Goal: Complete application form

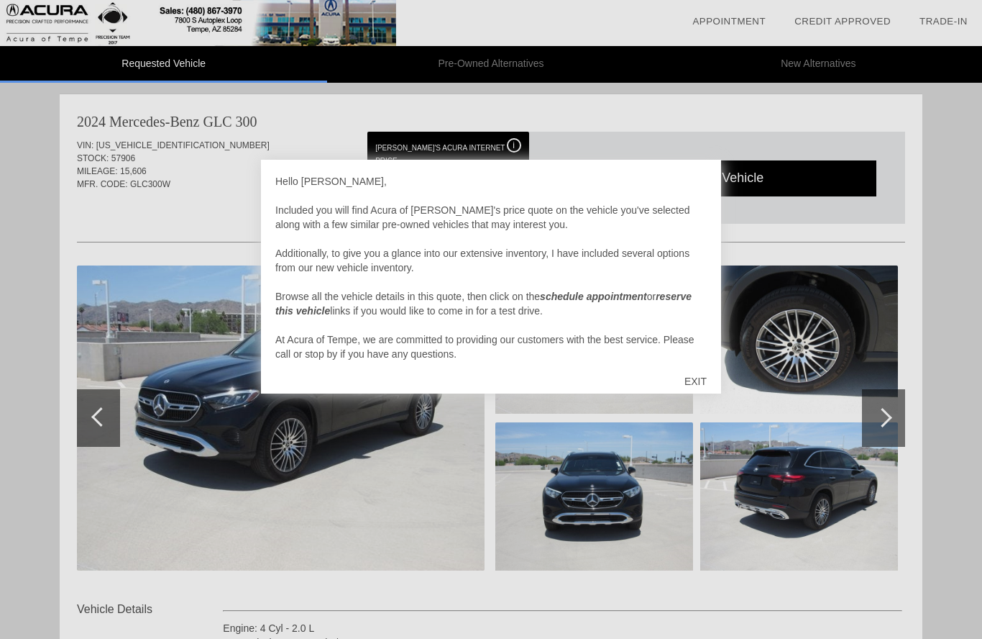
click at [697, 380] on div "EXIT" at bounding box center [695, 381] width 51 height 43
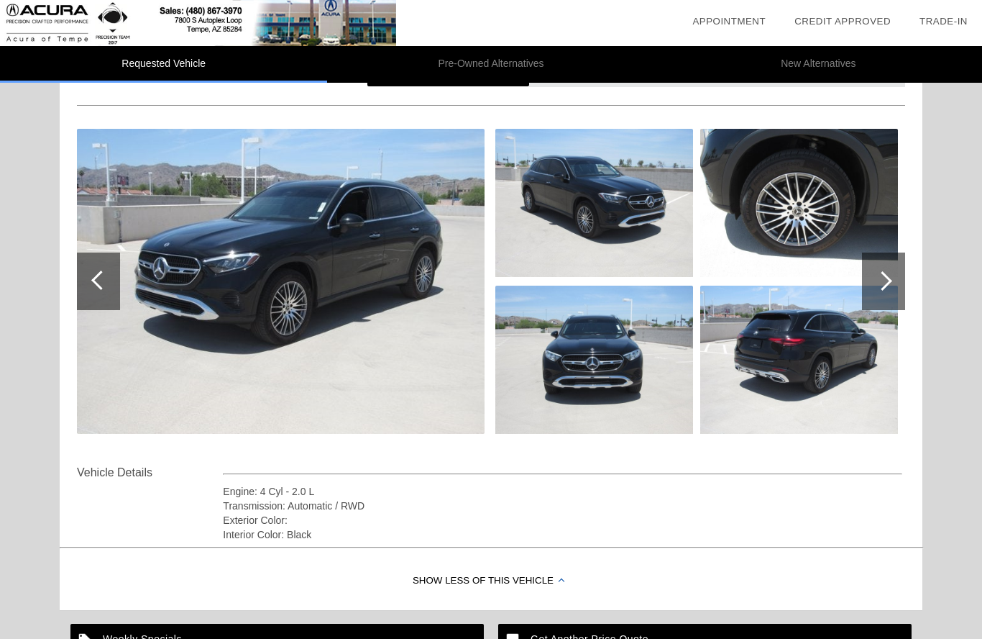
scroll to position [60, 0]
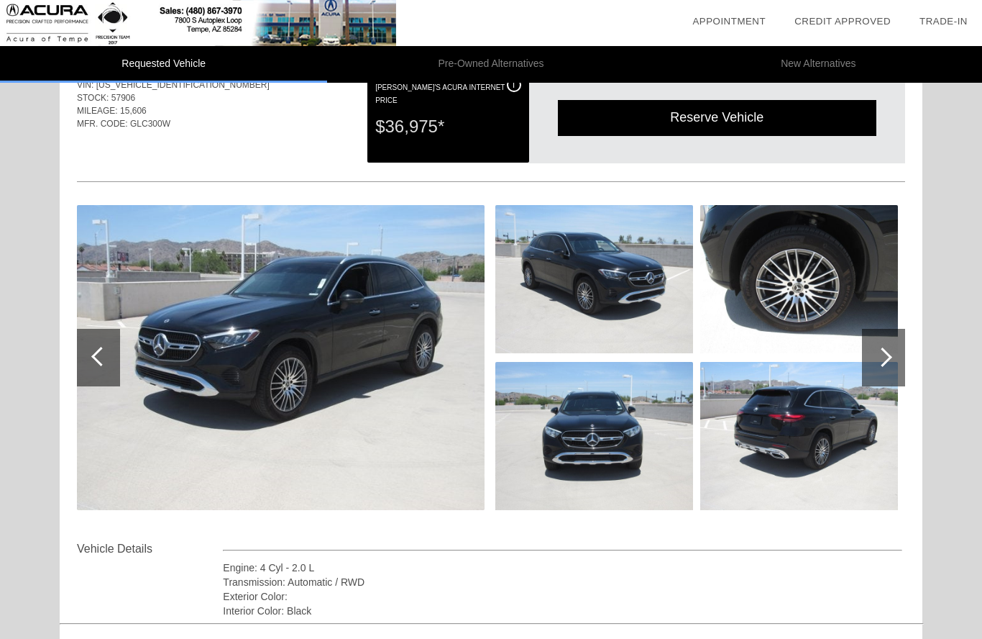
click at [884, 359] on div at bounding box center [882, 356] width 19 height 19
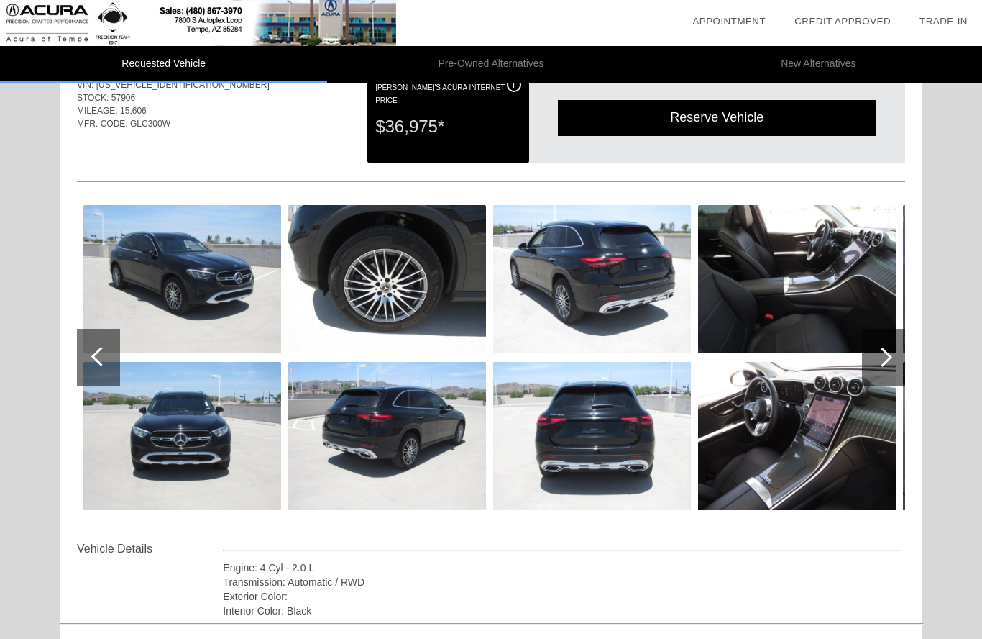
click at [806, 282] on img at bounding box center [797, 279] width 198 height 148
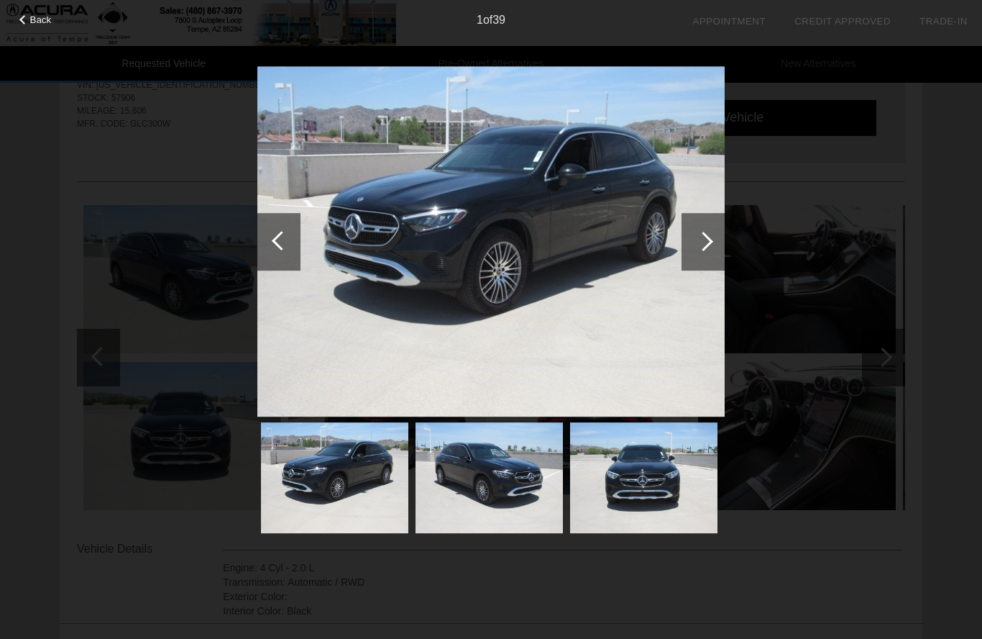
click at [695, 238] on div at bounding box center [703, 242] width 43 height 58
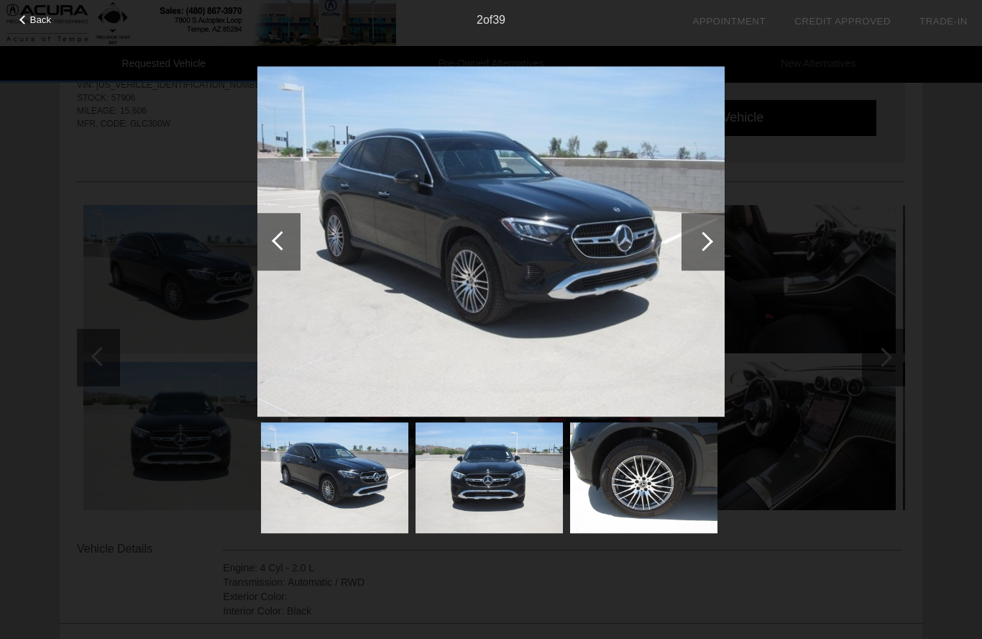
click at [708, 245] on div at bounding box center [703, 241] width 19 height 19
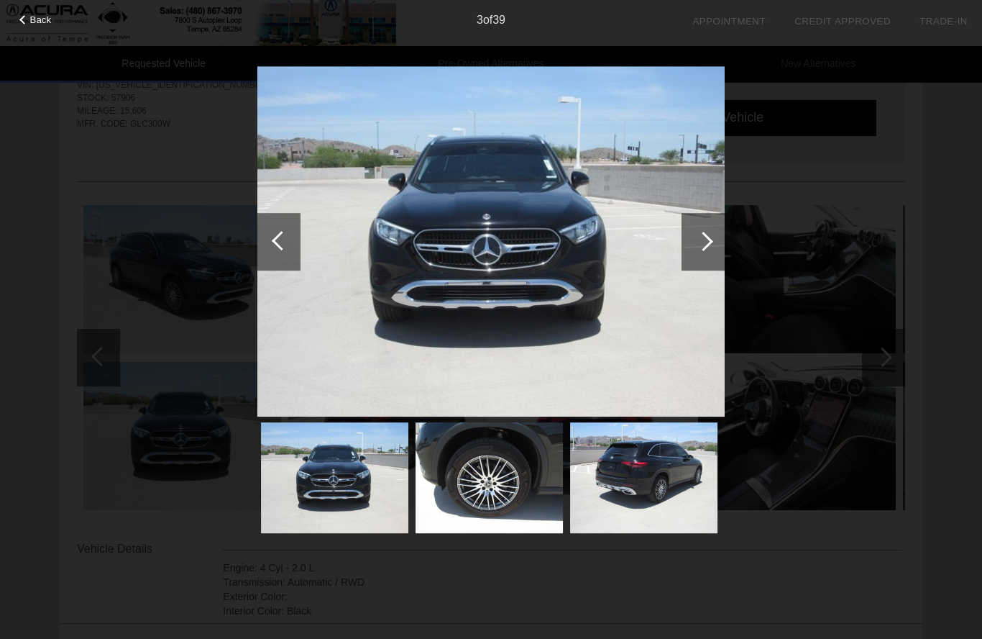
click at [706, 240] on div at bounding box center [703, 241] width 19 height 19
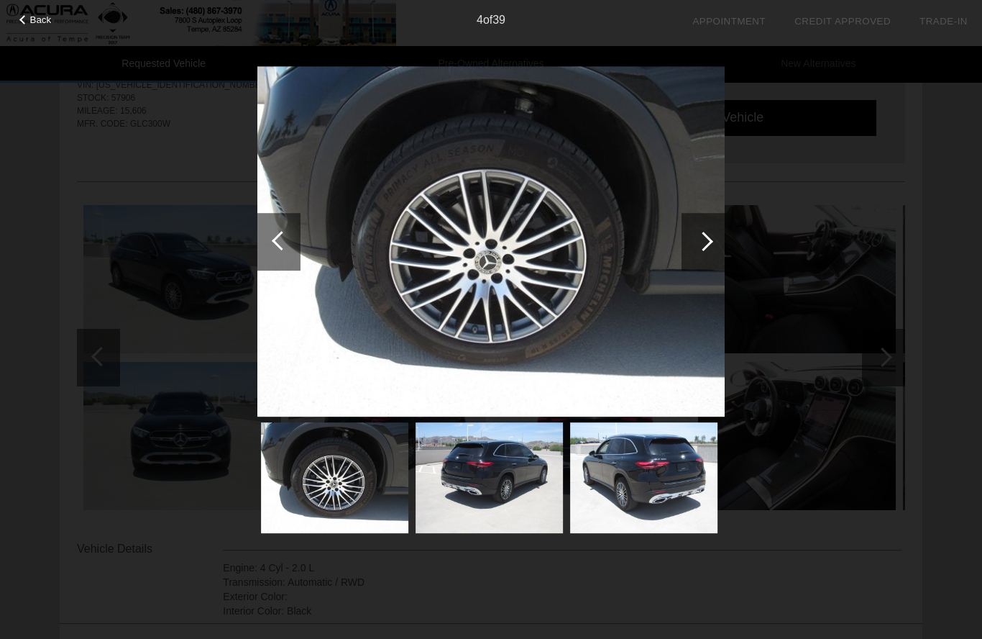
click at [698, 253] on div at bounding box center [703, 242] width 43 height 58
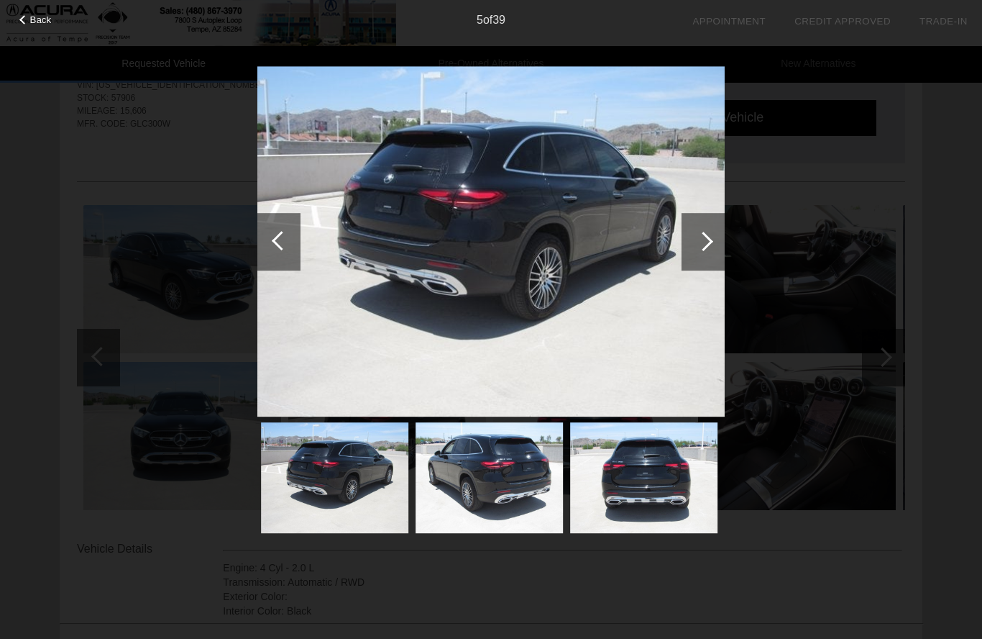
click at [704, 245] on div at bounding box center [703, 241] width 19 height 19
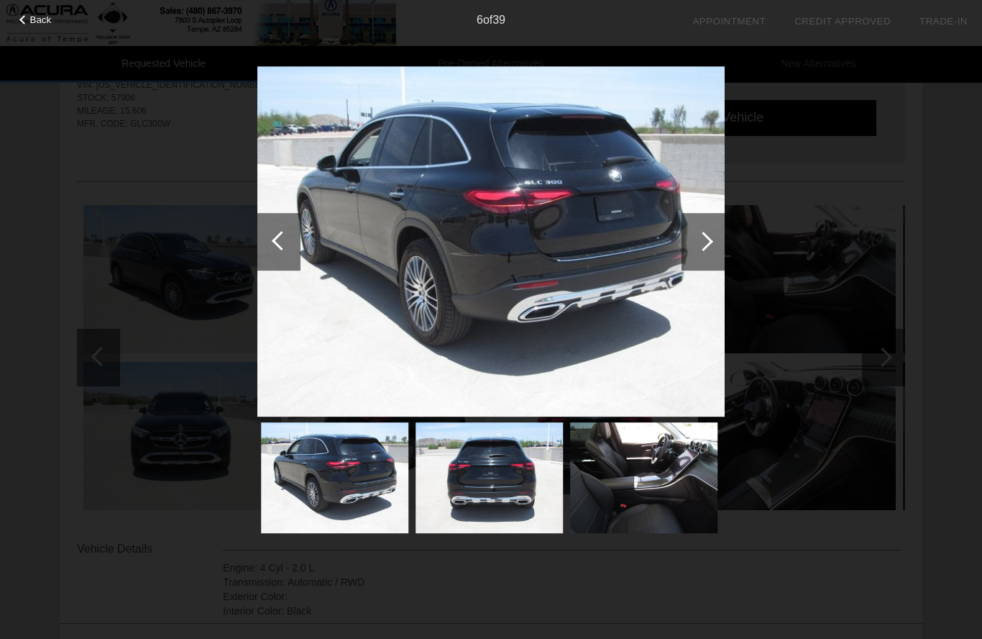
click at [702, 246] on div at bounding box center [703, 241] width 19 height 19
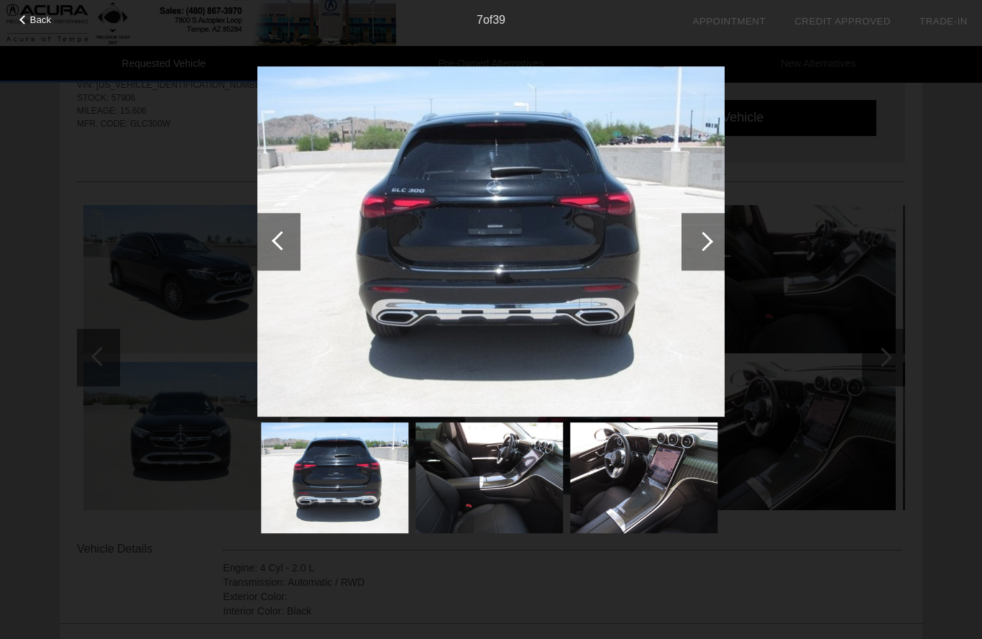
click at [707, 244] on div at bounding box center [703, 241] width 19 height 19
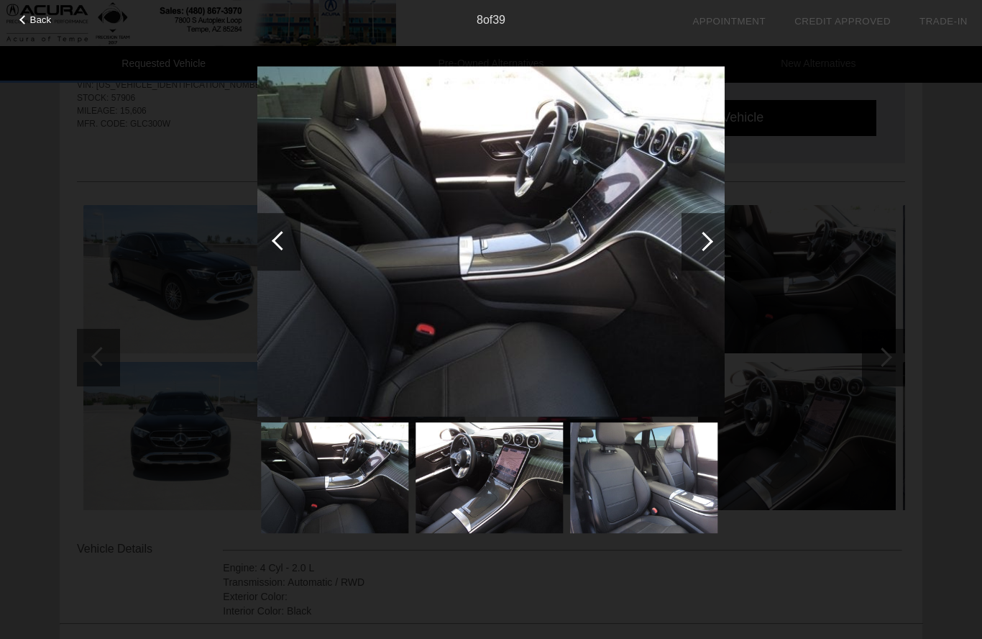
click at [708, 242] on div at bounding box center [703, 241] width 19 height 19
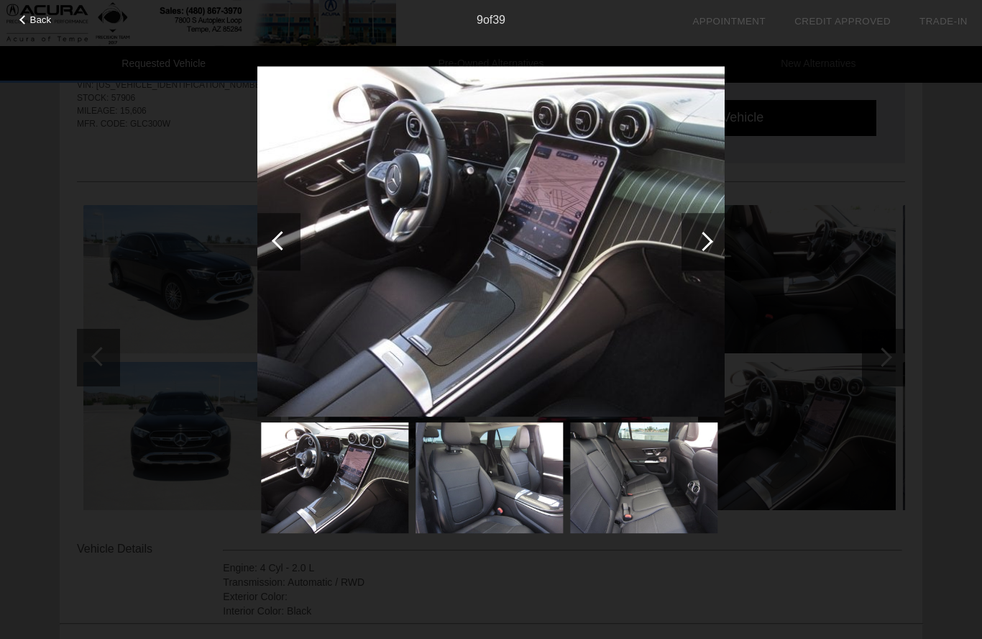
click at [708, 247] on div at bounding box center [703, 242] width 43 height 58
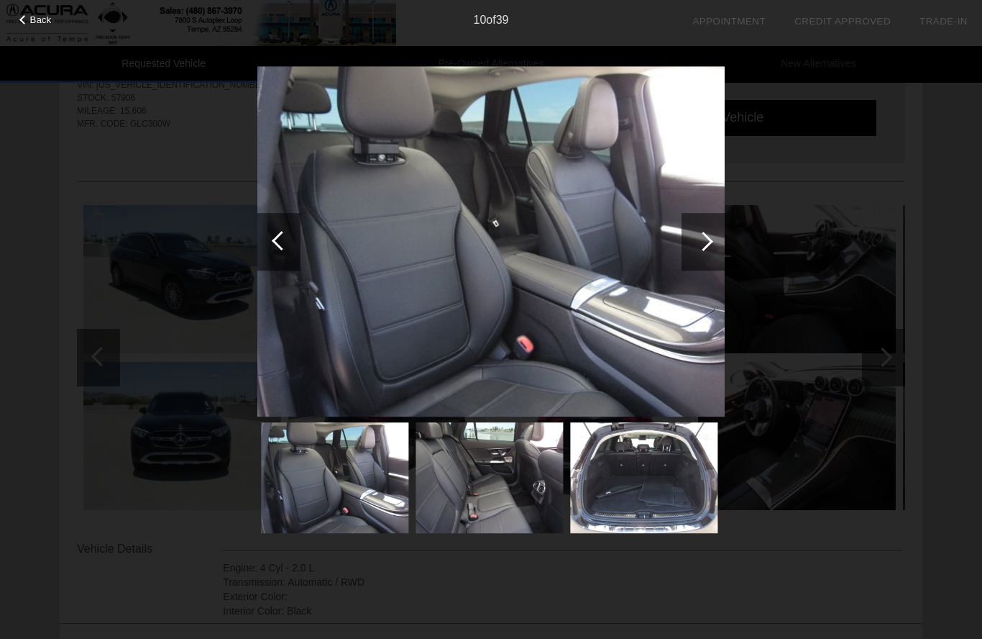
click at [707, 242] on div at bounding box center [703, 241] width 19 height 19
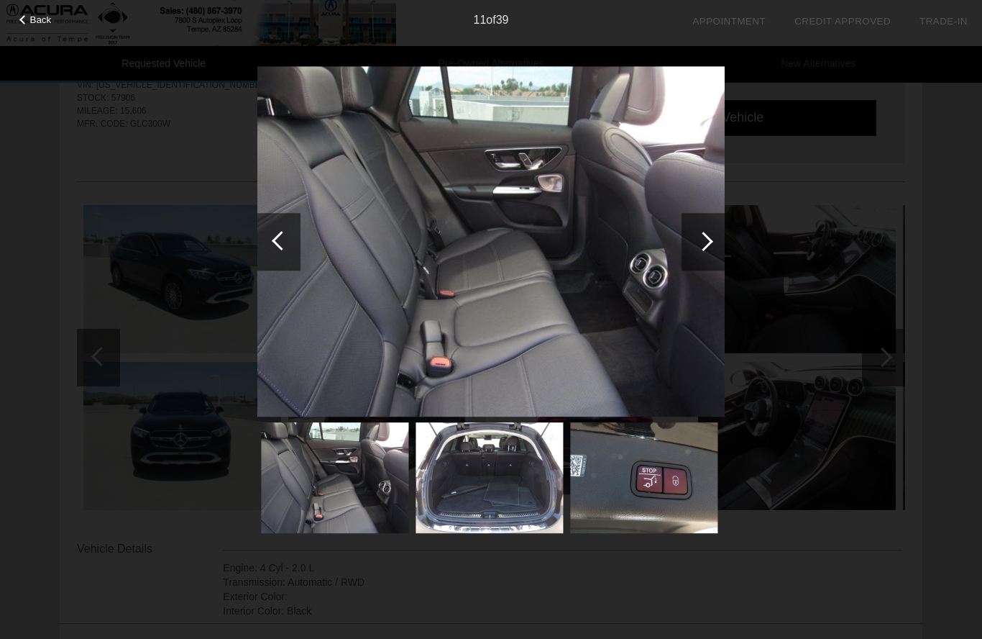
click at [708, 245] on div at bounding box center [703, 241] width 19 height 19
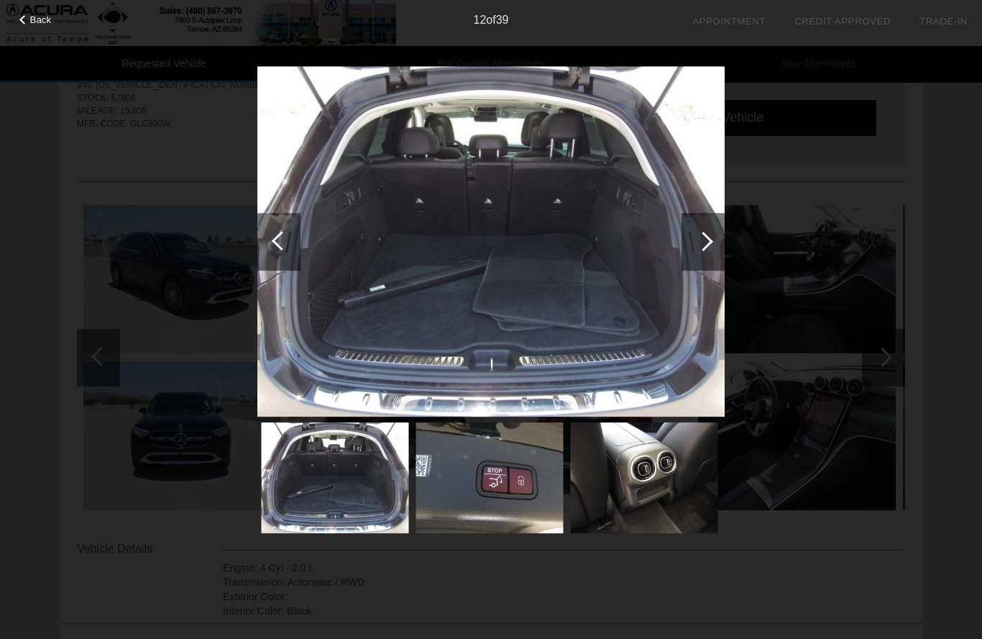
click at [708, 242] on div at bounding box center [703, 241] width 19 height 19
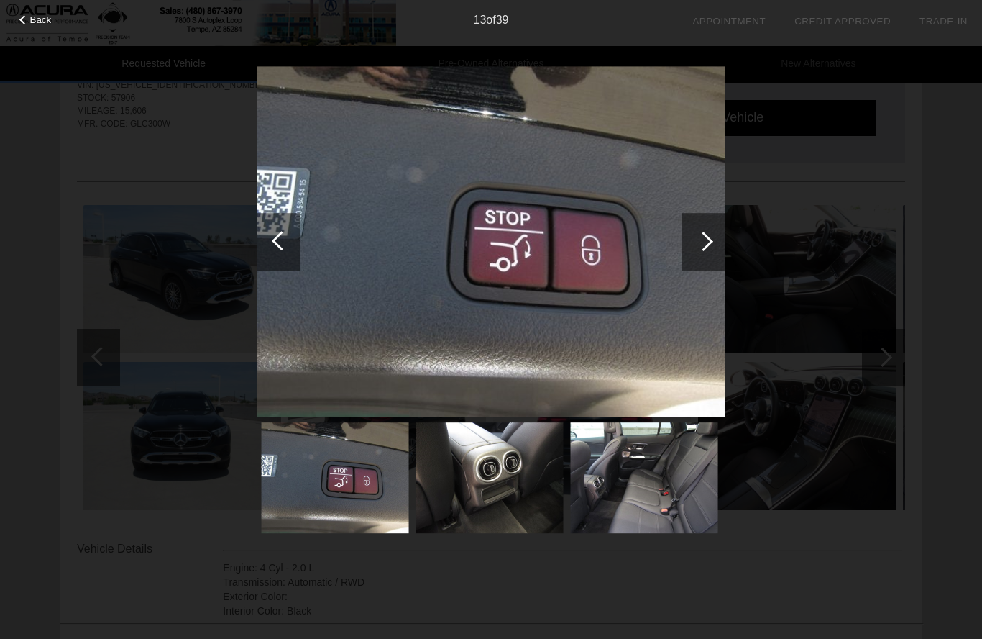
click at [707, 243] on div at bounding box center [703, 241] width 19 height 19
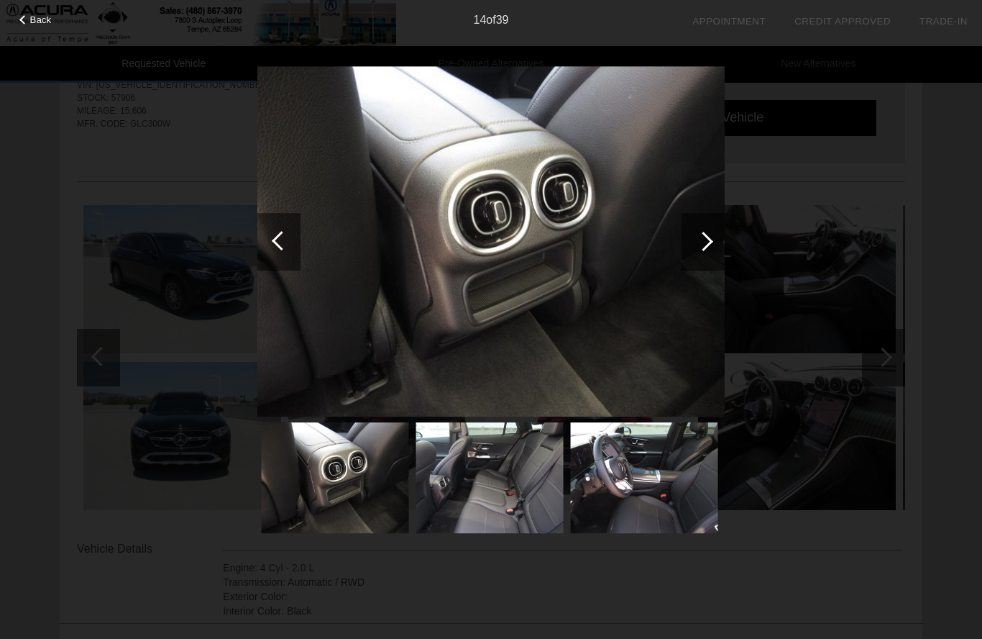
click at [709, 243] on div at bounding box center [703, 241] width 19 height 19
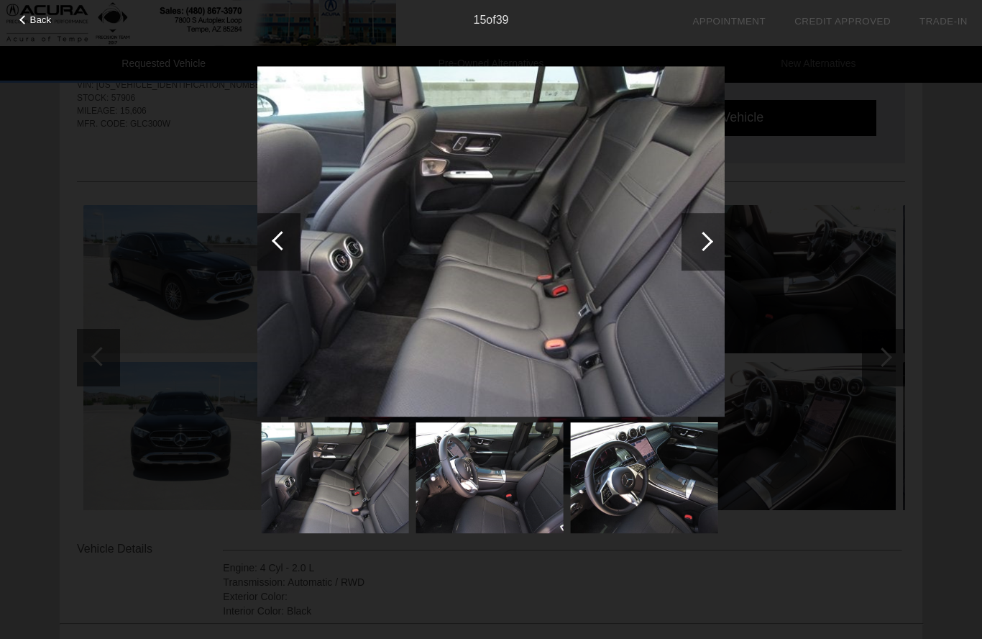
click at [710, 240] on div at bounding box center [703, 241] width 19 height 19
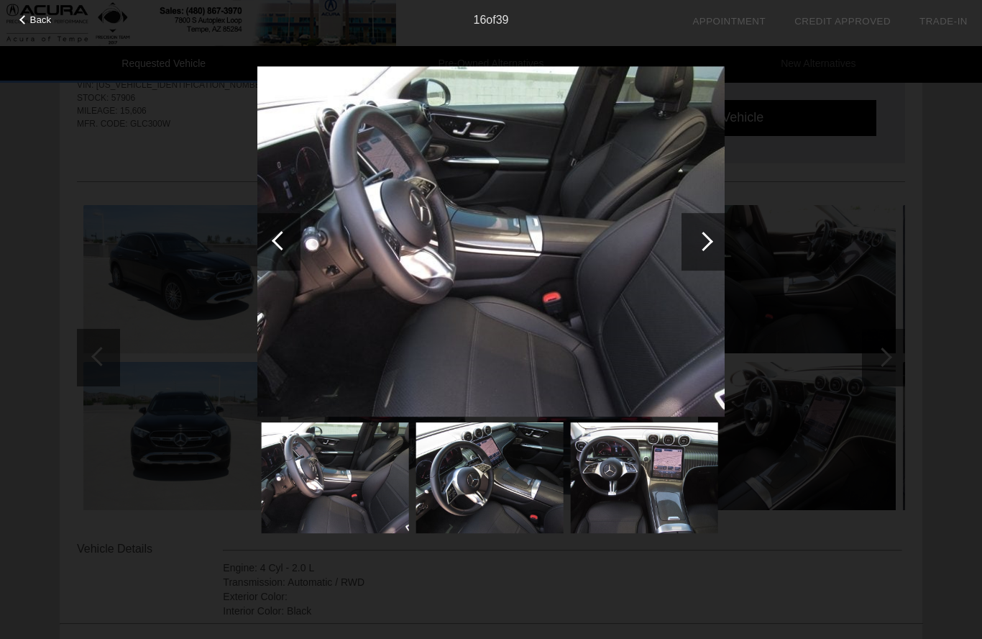
click at [703, 245] on div at bounding box center [703, 241] width 19 height 19
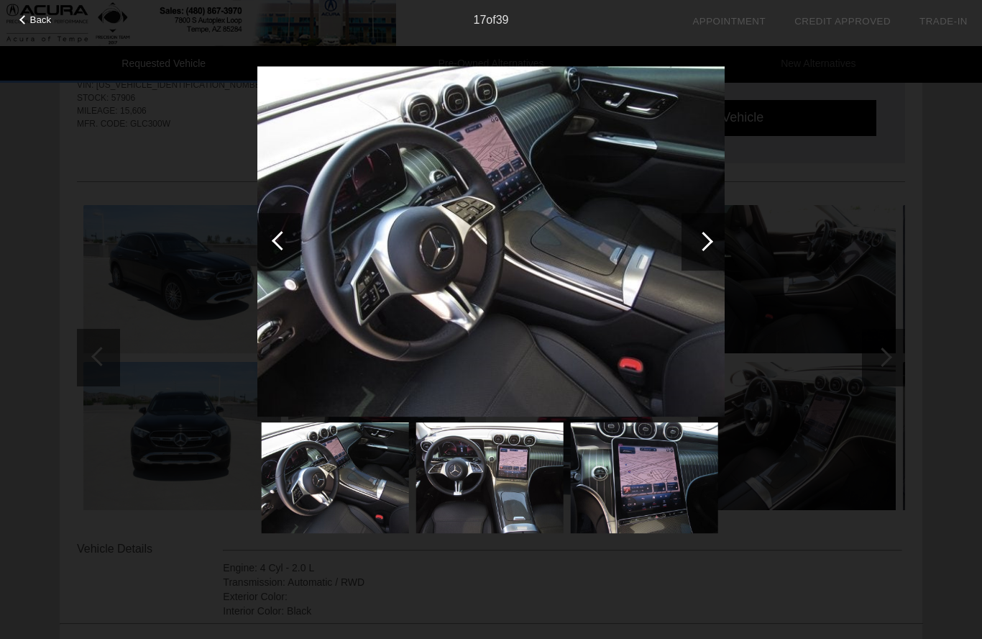
click at [704, 246] on div at bounding box center [703, 241] width 19 height 19
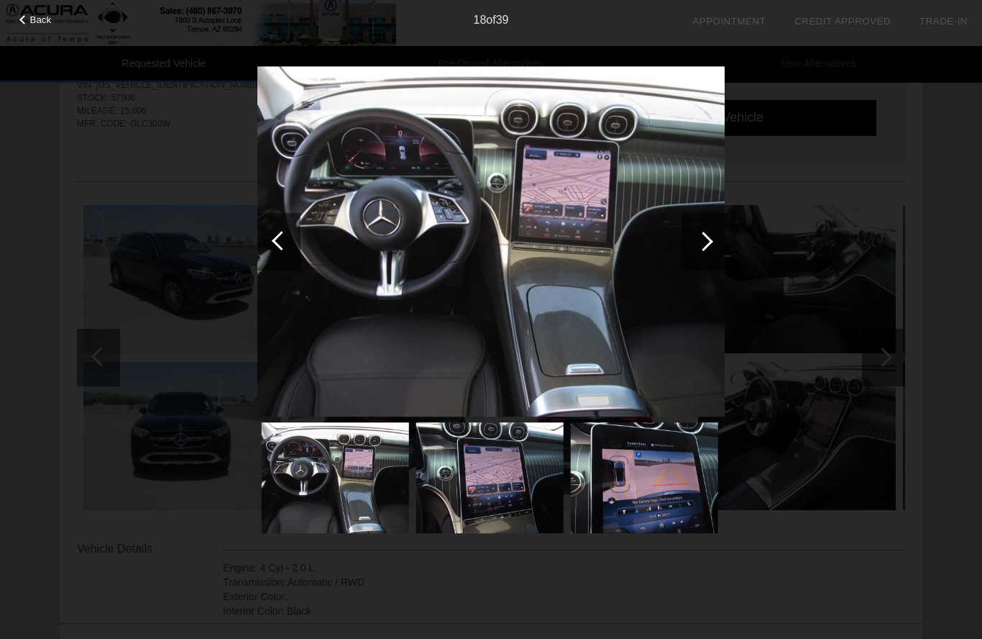
click at [703, 254] on div at bounding box center [703, 242] width 43 height 58
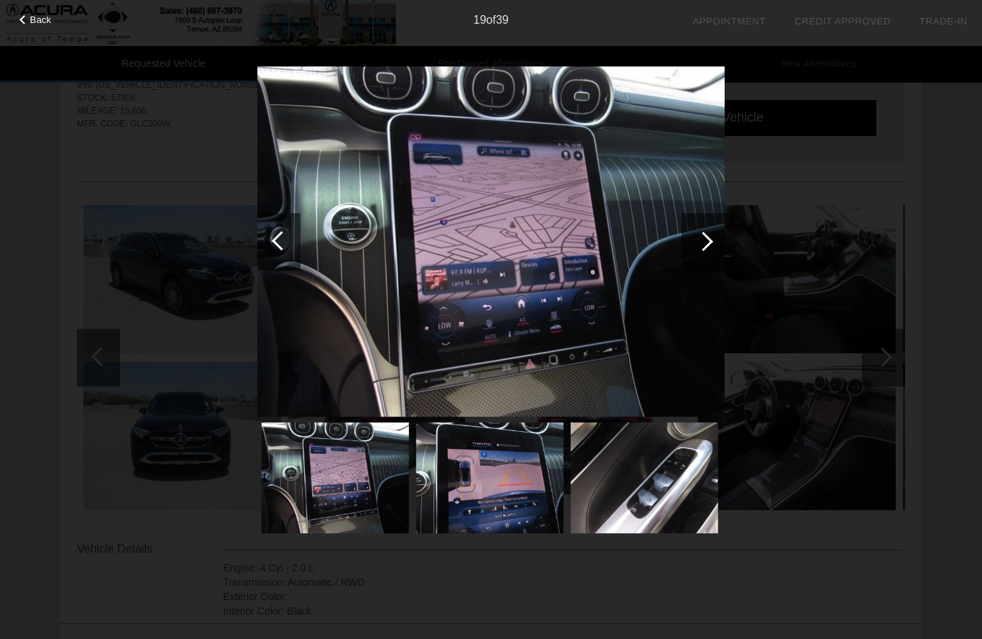
click at [705, 252] on div at bounding box center [703, 242] width 43 height 58
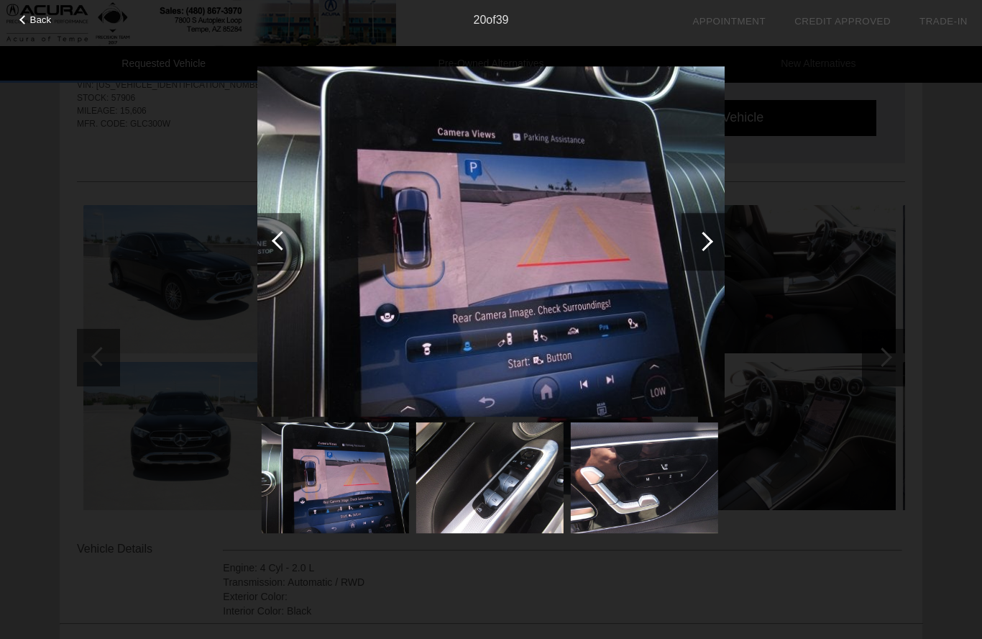
click at [705, 247] on div at bounding box center [703, 241] width 19 height 19
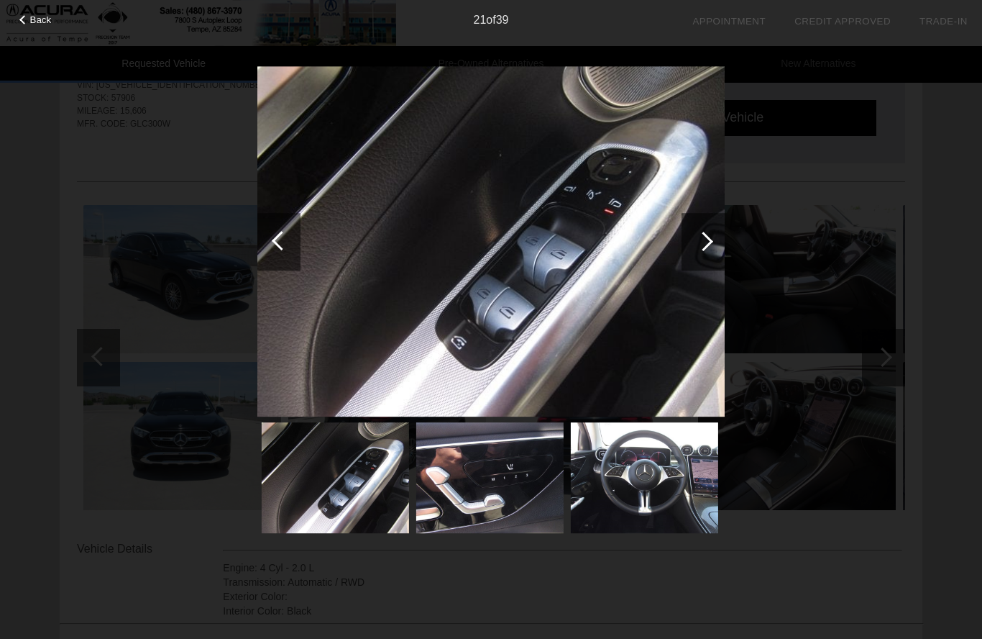
click at [706, 246] on div at bounding box center [703, 241] width 19 height 19
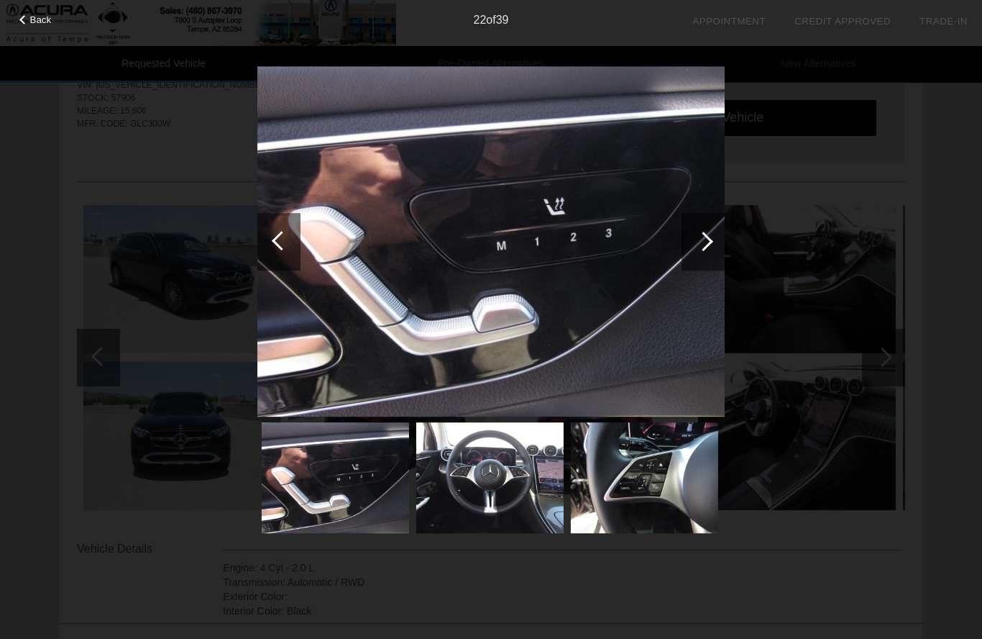
click at [707, 243] on div at bounding box center [703, 241] width 19 height 19
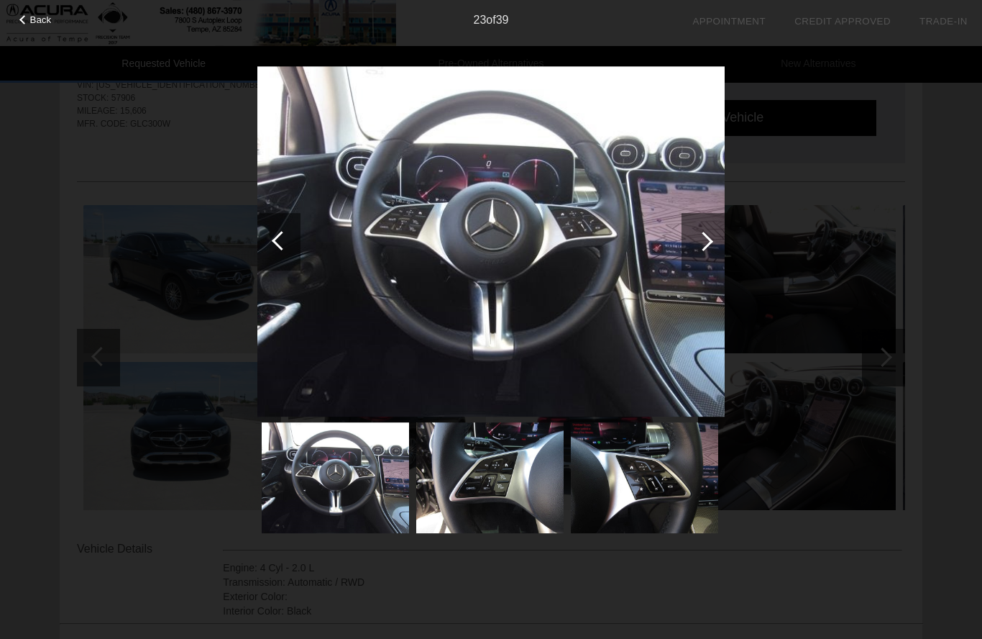
click at [37, 23] on span "Back" at bounding box center [41, 19] width 22 height 11
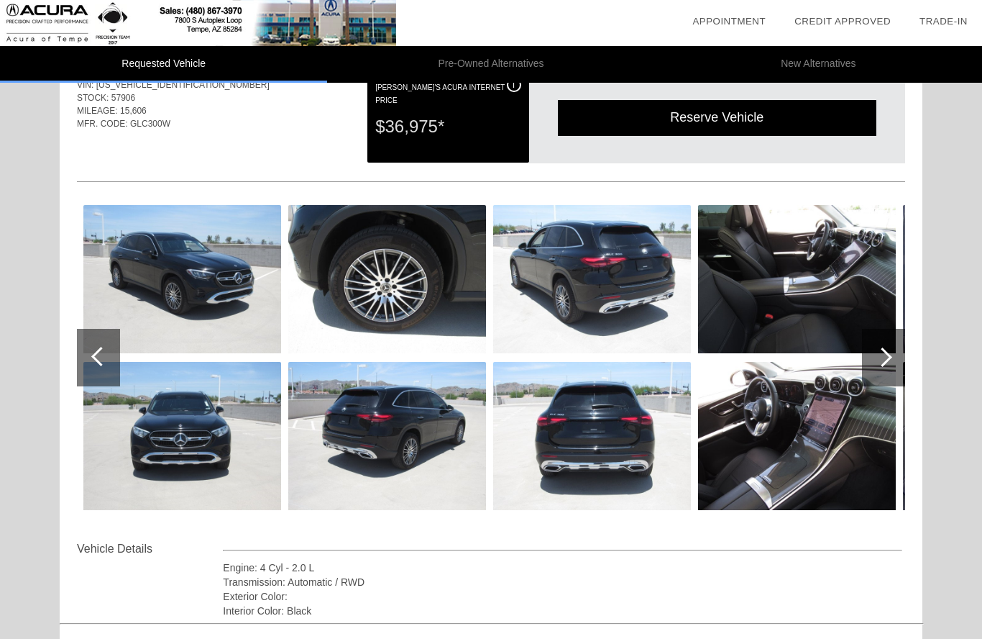
scroll to position [0, 0]
